Goal: Transaction & Acquisition: Purchase product/service

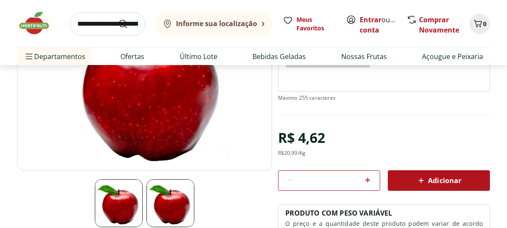
click at [227, 106] on img at bounding box center [144, 81] width 255 height 179
click at [214, 96] on img at bounding box center [144, 81] width 255 height 179
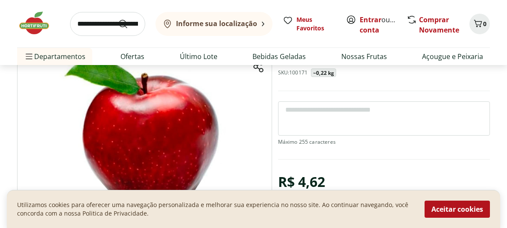
scroll to position [74, 0]
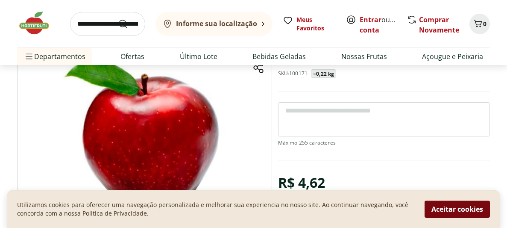
click at [442, 206] on button "Aceitar cookies" at bounding box center [457, 208] width 65 height 17
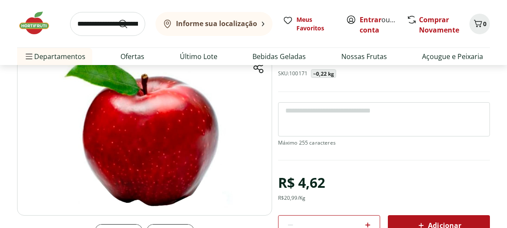
click at [243, 101] on img at bounding box center [144, 126] width 255 height 179
click at [151, 138] on img at bounding box center [144, 126] width 255 height 179
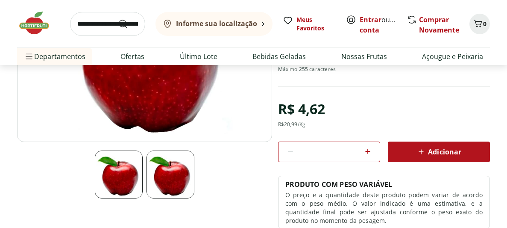
scroll to position [151, 0]
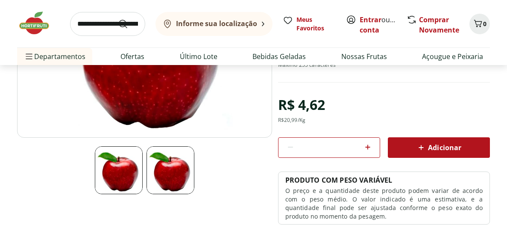
click at [151, 138] on div at bounding box center [144, 49] width 255 height 180
click at [151, 141] on div at bounding box center [144, 76] width 255 height 235
click at [180, 201] on section "Maçã Red Unidade SKU: 100171 ~0,22 kg R$ 4,62 R$ 20,99 /Kg * Adicionar PRODUTO …" at bounding box center [253, 103] width 473 height 289
click at [180, 198] on section "Maçã Red Unidade SKU: 100171 ~0,22 kg R$ 4,62 R$ 20,99 /Kg * Adicionar PRODUTO …" at bounding box center [253, 103] width 473 height 289
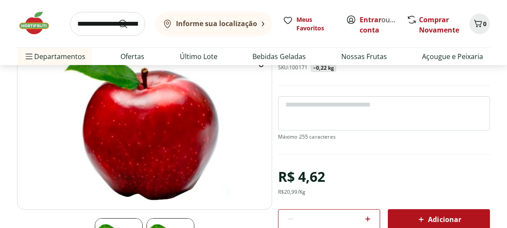
scroll to position [62, 0]
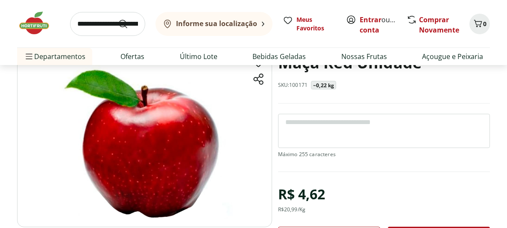
click at [415, 115] on textarea at bounding box center [384, 131] width 212 height 34
